Goal: Task Accomplishment & Management: Use online tool/utility

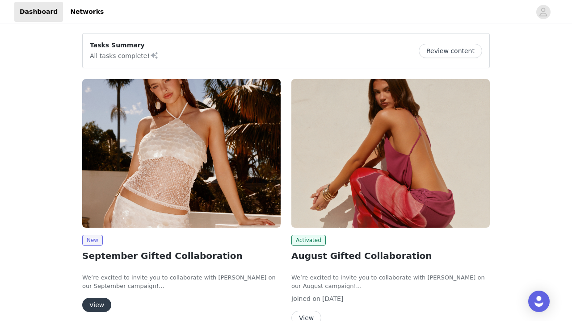
click at [93, 302] on button "View" at bounding box center [96, 305] width 29 height 14
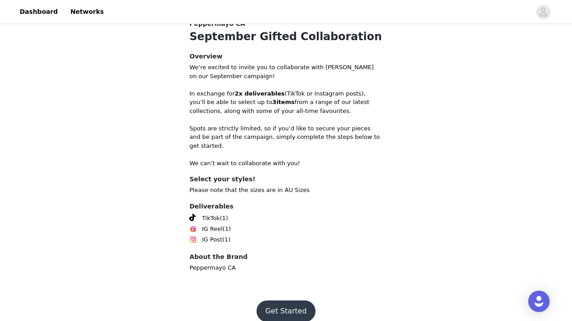
click at [282, 301] on button "Get Started" at bounding box center [285, 311] width 59 height 21
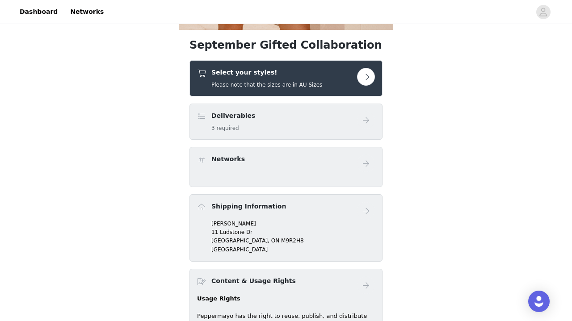
scroll to position [319, 0]
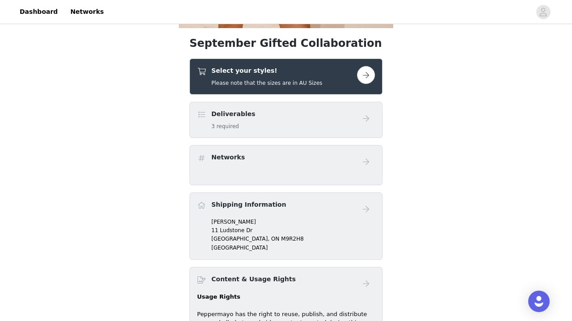
click at [268, 84] on h5 "Please note that the sizes are in AU Sizes" at bounding box center [266, 83] width 111 height 8
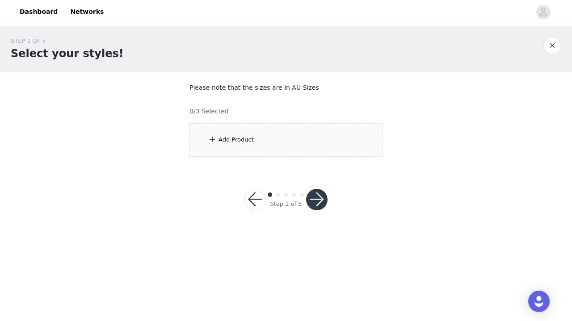
click at [241, 140] on div "Add Product" at bounding box center [235, 139] width 35 height 9
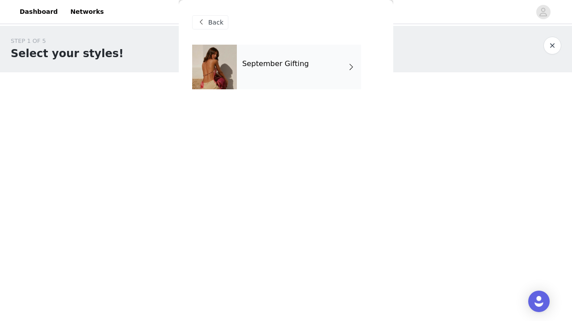
click at [254, 80] on div "September Gifting" at bounding box center [299, 67] width 124 height 45
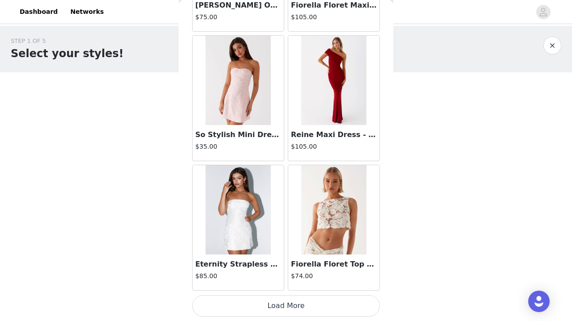
click at [299, 307] on button "Load More" at bounding box center [286, 305] width 188 height 21
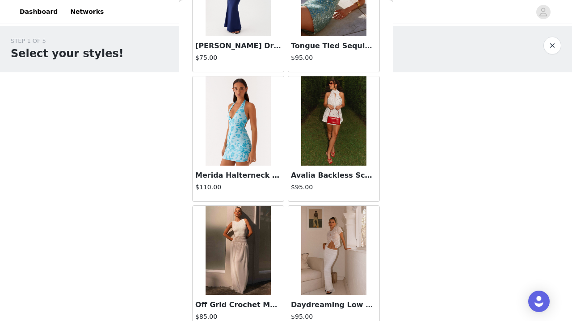
scroll to position [1536, 0]
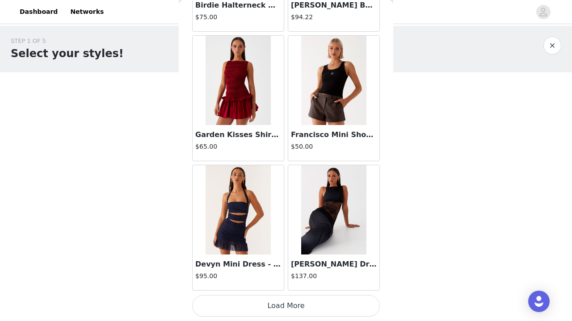
click at [299, 307] on button "Load More" at bounding box center [286, 305] width 188 height 21
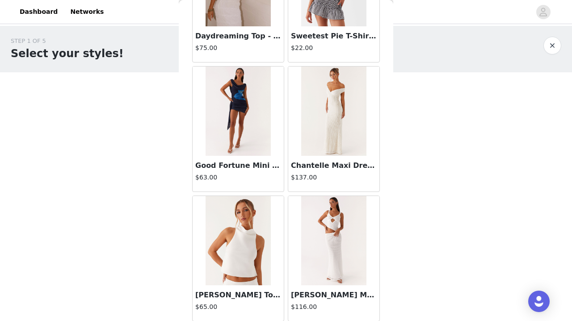
scroll to position [3486, 0]
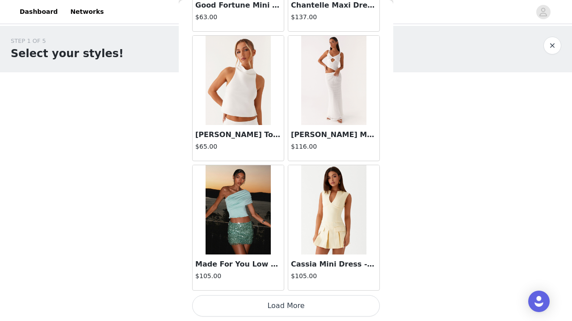
click at [299, 307] on button "Load More" at bounding box center [286, 305] width 188 height 21
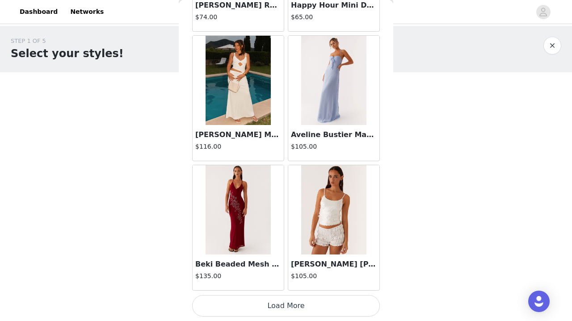
scroll to position [0, 0]
click at [299, 307] on button "Load More" at bounding box center [286, 305] width 188 height 21
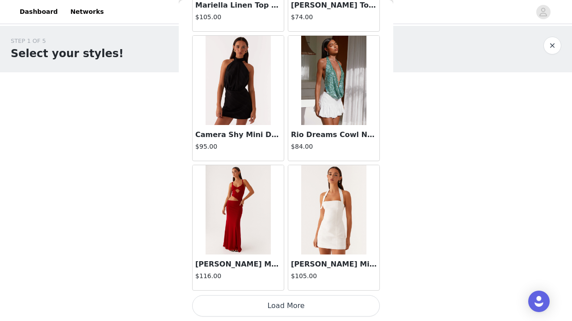
click at [297, 304] on button "Load More" at bounding box center [286, 305] width 188 height 21
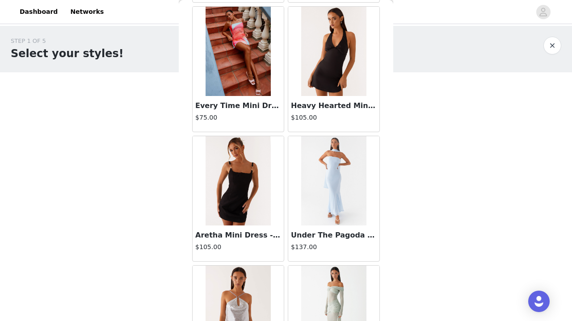
scroll to position [7469, 0]
